Goal: Transaction & Acquisition: Purchase product/service

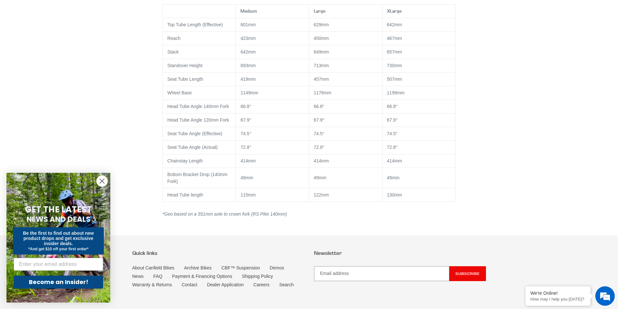
scroll to position [551, 0]
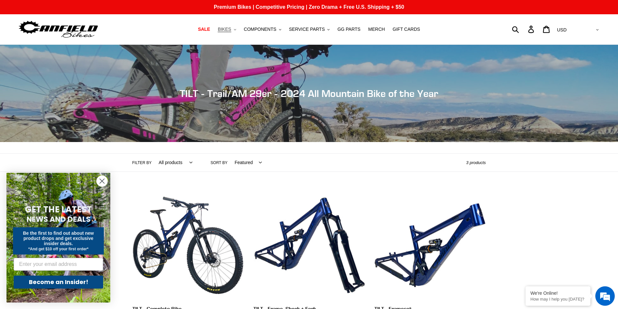
click at [236, 29] on icon ".cls-1{fill:#231f20}" at bounding box center [235, 30] width 2 height 2
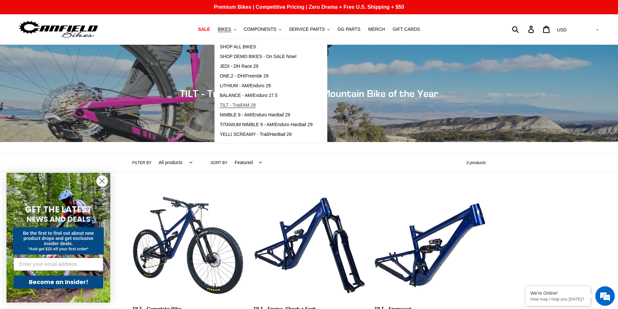
click at [298, 106] on link "TILT - Trail/AM 29" at bounding box center [266, 106] width 102 height 10
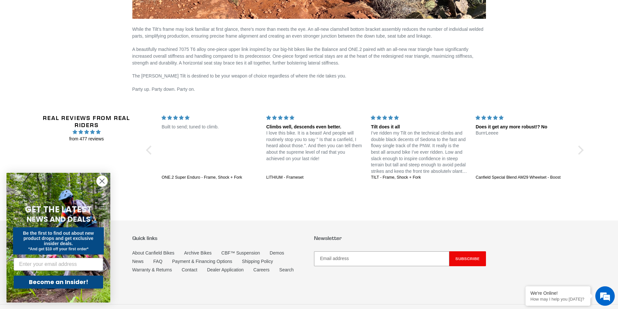
scroll to position [1079, 0]
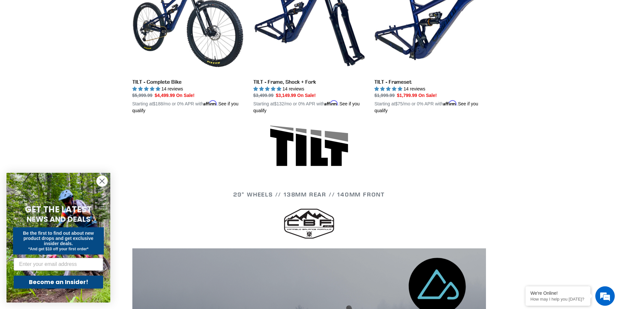
scroll to position [162, 0]
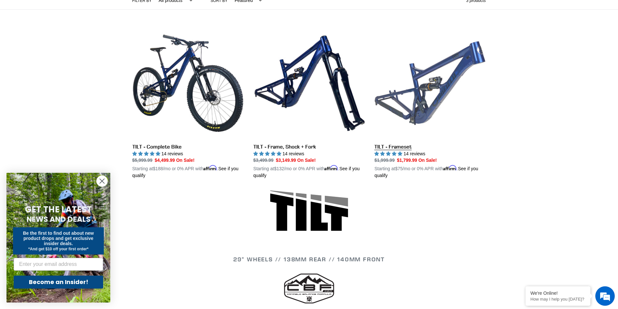
click at [380, 146] on link "TILT - Frameset" at bounding box center [429, 104] width 111 height 152
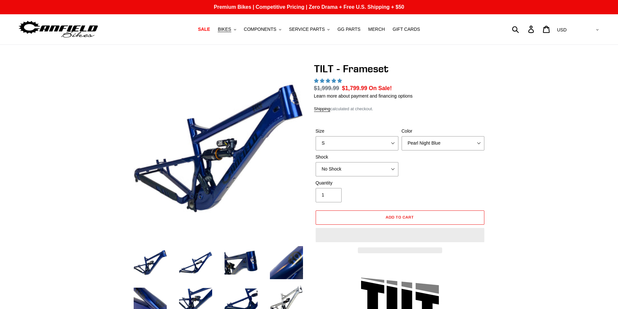
select select "highest-rating"
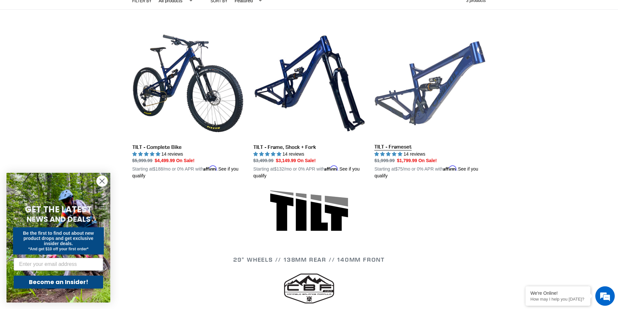
click at [390, 148] on link "TILT - Frameset" at bounding box center [429, 104] width 111 height 152
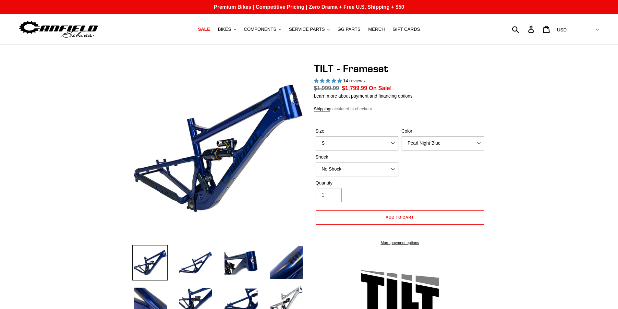
select select "highest-rating"
click at [389, 146] on select "S M L XL" at bounding box center [357, 143] width 83 height 14
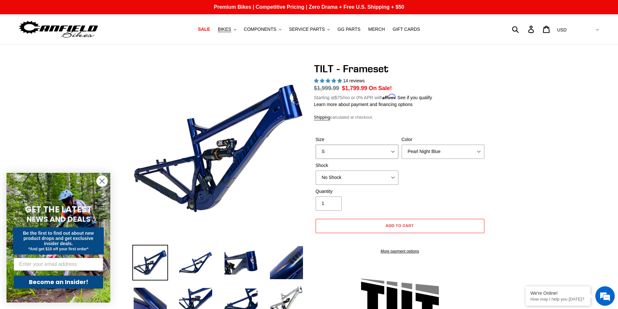
select select "L"
click at [316, 145] on select "S M L XL" at bounding box center [357, 152] width 83 height 14
click at [458, 151] on select "Pearl Night Blue Stealth Silver" at bounding box center [443, 152] width 83 height 14
click at [402, 145] on select "Pearl Night Blue Stealth Silver" at bounding box center [443, 152] width 83 height 14
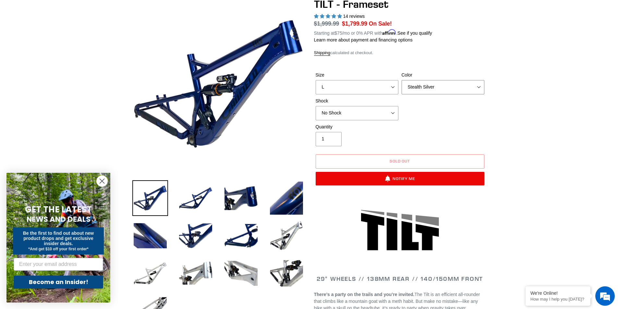
scroll to position [65, 0]
click at [444, 88] on select "Pearl Night Blue Stealth Silver" at bounding box center [443, 87] width 83 height 14
select select "Pearl Night Blue"
click at [402, 80] on select "Pearl Night Blue Stealth Silver" at bounding box center [443, 87] width 83 height 14
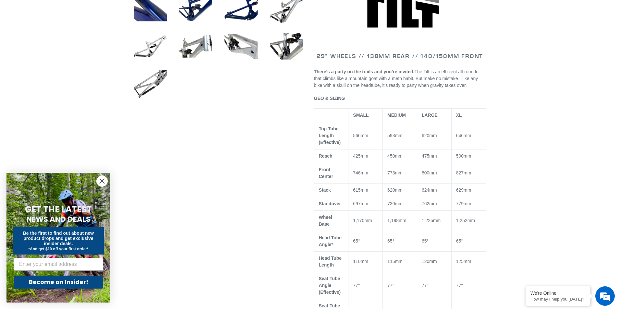
scroll to position [162, 0]
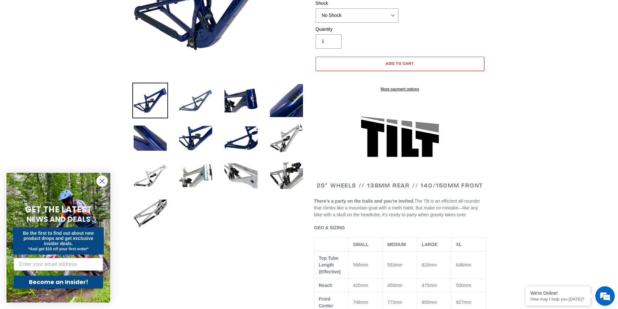
click at [182, 92] on img at bounding box center [196, 101] width 36 height 36
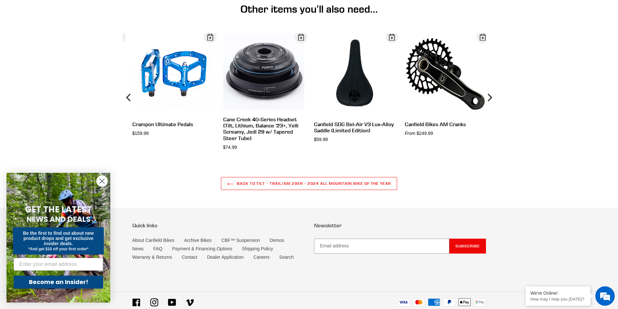
scroll to position [1881, 0]
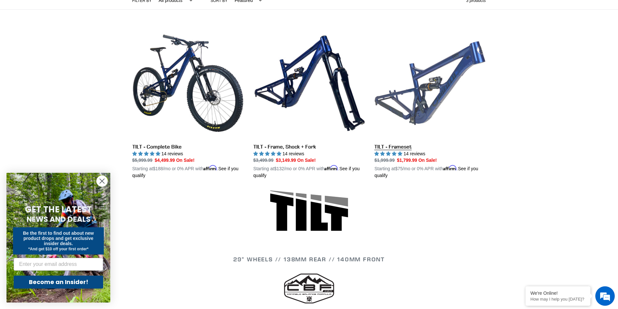
click at [394, 148] on link "TILT - Frameset" at bounding box center [429, 104] width 111 height 152
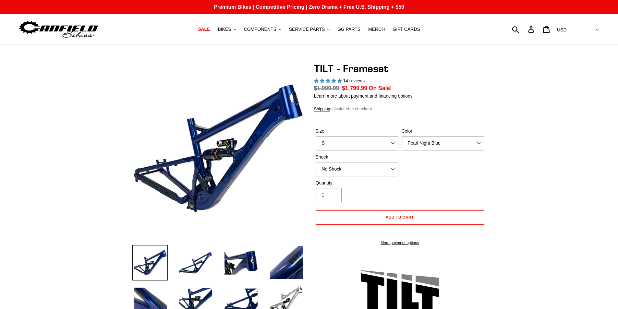
select select "highest-rating"
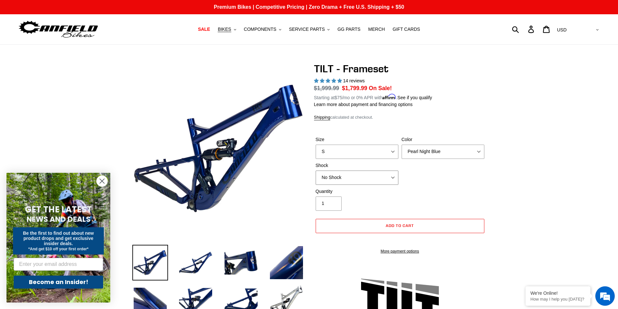
click at [353, 173] on select "No Shock Cane Creek DB Kitsuma Air RockShox Deluxe Ultimate Fox FLOAT X EXT Sto…" at bounding box center [357, 178] width 83 height 14
click at [316, 171] on select "No Shock Cane Creek DB Kitsuma Air RockShox Deluxe Ultimate Fox FLOAT X EXT Sto…" at bounding box center [357, 178] width 83 height 14
click at [347, 180] on select "No Shock Cane Creek DB Kitsuma Air RockShox Deluxe Ultimate Fox FLOAT X EXT Sto…" at bounding box center [357, 178] width 83 height 14
click at [316, 171] on select "No Shock Cane Creek DB Kitsuma Air RockShox Deluxe Ultimate Fox FLOAT X EXT Sto…" at bounding box center [357, 178] width 83 height 14
click at [349, 181] on select "No Shock Cane Creek DB Kitsuma Air RockShox Deluxe Ultimate Fox FLOAT X EXT Sto…" at bounding box center [357, 178] width 83 height 14
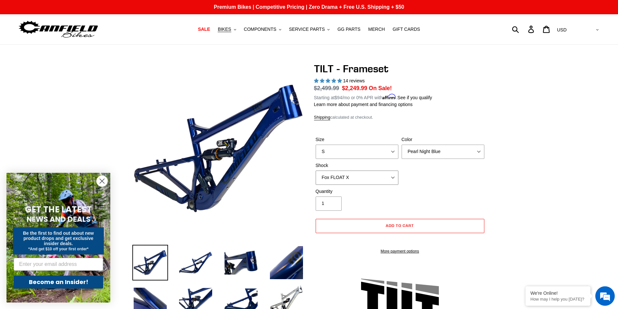
click at [316, 171] on select "No Shock Cane Creek DB Kitsuma Air RockShox Deluxe Ultimate Fox FLOAT X EXT Sto…" at bounding box center [357, 178] width 83 height 14
click at [347, 181] on select "No Shock Cane Creek DB Kitsuma Air RockShox Deluxe Ultimate Fox FLOAT X EXT Sto…" at bounding box center [357, 178] width 83 height 14
select select "EXT Storia Lok V3"
click at [316, 171] on select "No Shock Cane Creek DB Kitsuma Air RockShox Deluxe Ultimate Fox FLOAT X EXT Sto…" at bounding box center [357, 178] width 83 height 14
